Goal: Navigation & Orientation: Find specific page/section

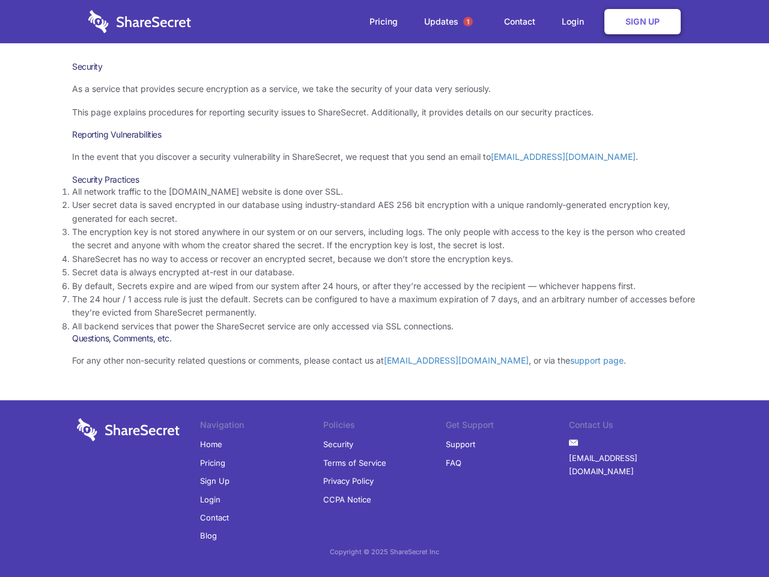
click at [385, 288] on li "By default, Secrets expire and are wiped from our system after 24 hours, or aft…" at bounding box center [384, 285] width 625 height 13
click at [468, 22] on span "1" at bounding box center [468, 22] width 10 height 10
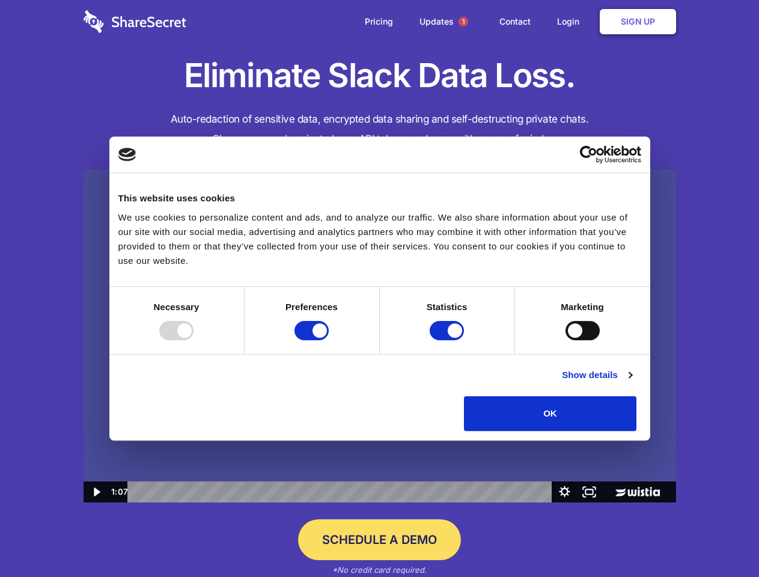
click at [379, 288] on img at bounding box center [380, 335] width 592 height 333
click at [193, 340] on div at bounding box center [176, 330] width 34 height 19
click at [329, 340] on input "Preferences" at bounding box center [311, 330] width 34 height 19
checkbox input "false"
click at [448, 340] on input "Statistics" at bounding box center [447, 330] width 34 height 19
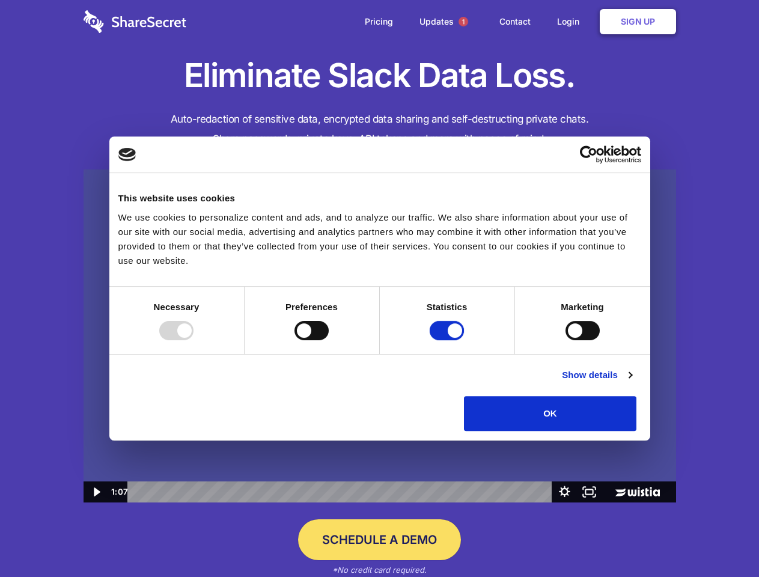
checkbox input "false"
click at [565, 340] on input "Marketing" at bounding box center [582, 330] width 34 height 19
checkbox input "true"
click at [631, 382] on link "Show details" at bounding box center [597, 375] width 70 height 14
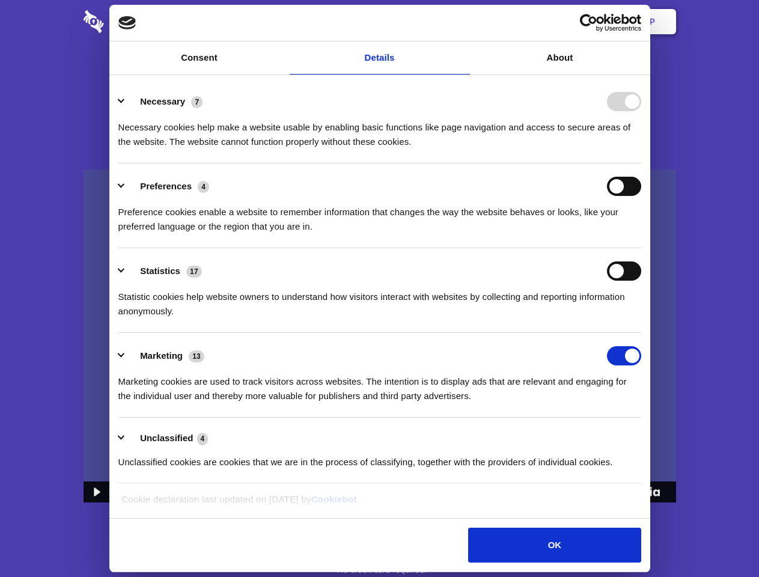
click at [641, 149] on div "Necessary 7 Necessary cookies help make a website usable by enabling basic func…" at bounding box center [379, 120] width 523 height 57
click at [463, 22] on span "1" at bounding box center [463, 22] width 10 height 10
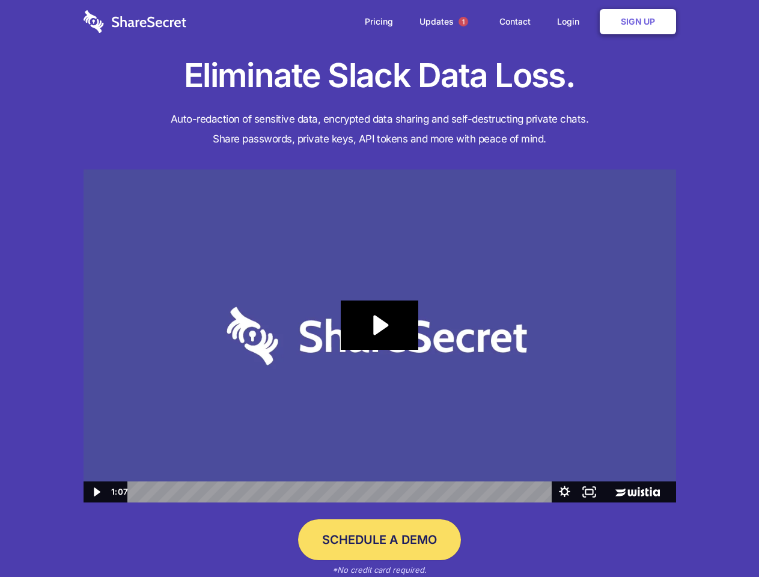
click at [380, 336] on icon "Play Video: Sharesecret Slack Extension" at bounding box center [379, 324] width 77 height 49
